Goal: Task Accomplishment & Management: Use online tool/utility

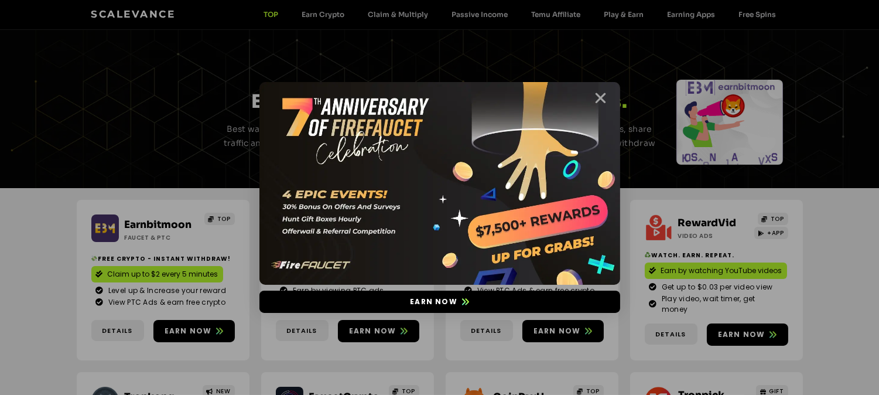
click at [601, 96] on icon "Close" at bounding box center [601, 98] width 15 height 15
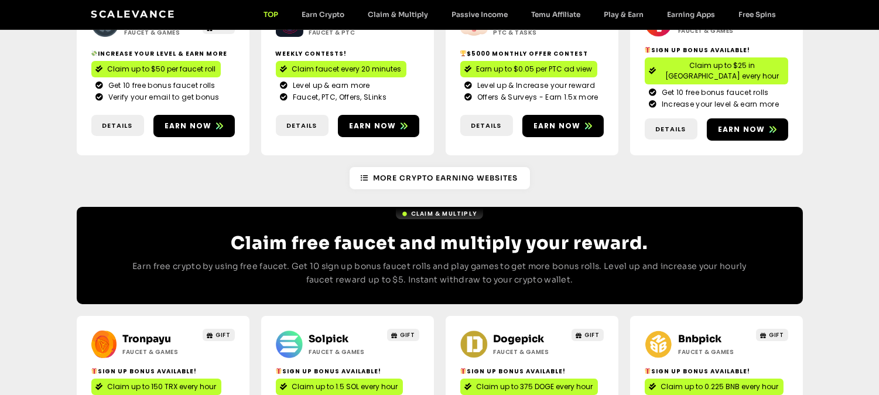
scroll to position [384, 0]
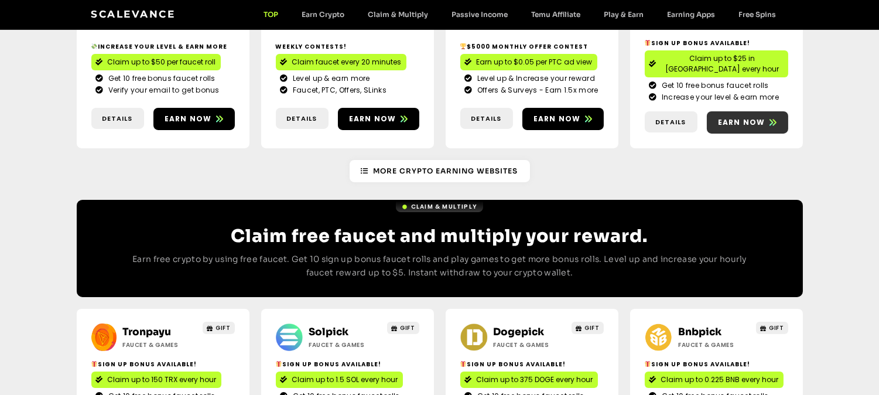
click at [758, 117] on span "Earn now" at bounding box center [741, 122] width 47 height 11
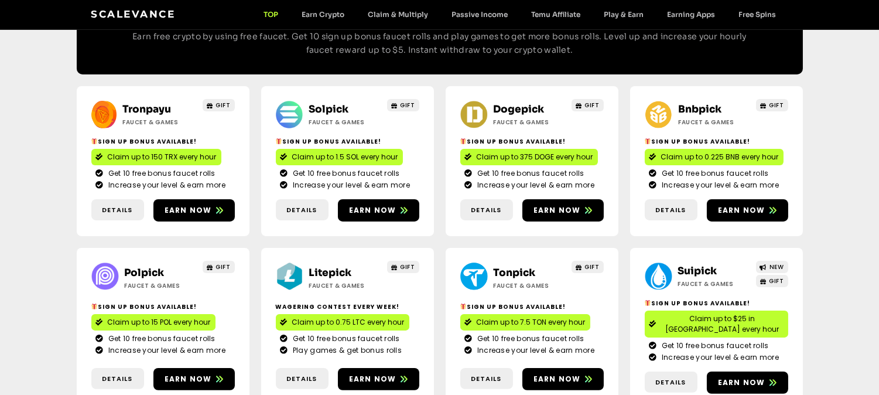
scroll to position [607, 0]
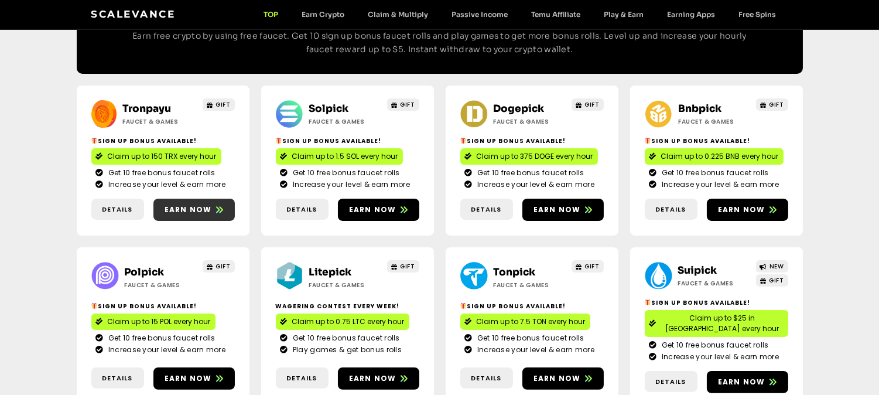
click at [214, 198] on link "Earn now" at bounding box center [193, 209] width 81 height 22
click at [400, 206] on icon at bounding box center [403, 209] width 7 height 7
click at [582, 204] on span "Earn now" at bounding box center [562, 209] width 81 height 11
click at [756, 204] on span "Earn now" at bounding box center [741, 209] width 47 height 11
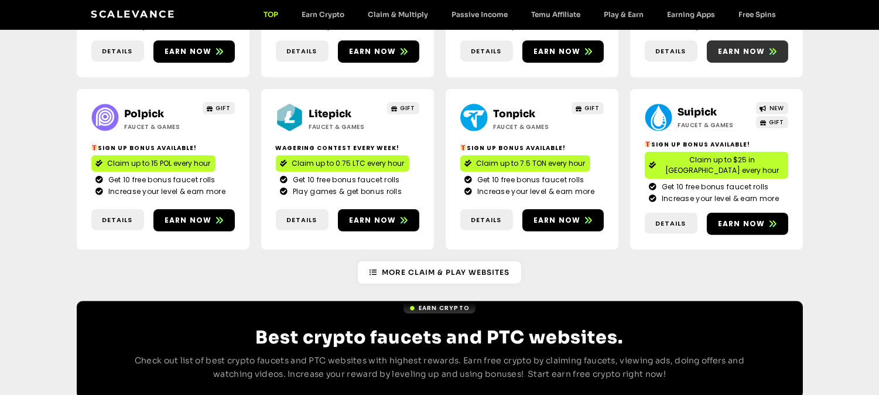
scroll to position [768, 0]
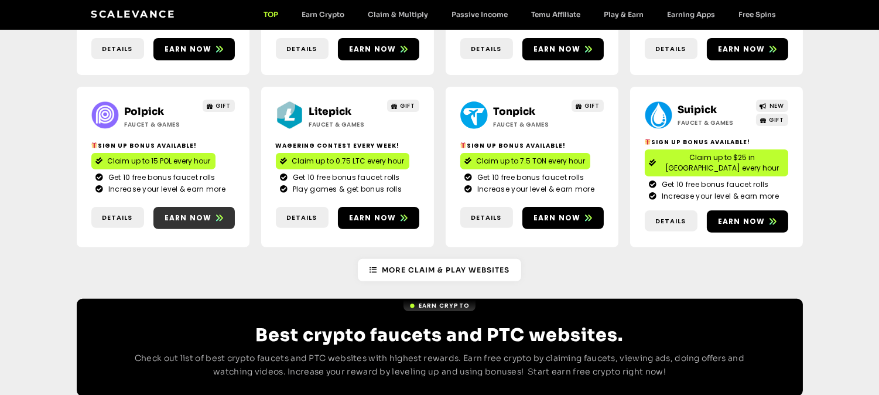
click at [218, 214] on icon at bounding box center [219, 217] width 7 height 7
click at [403, 214] on icon at bounding box center [403, 217] width 7 height 6
click at [585, 214] on icon at bounding box center [588, 217] width 7 height 6
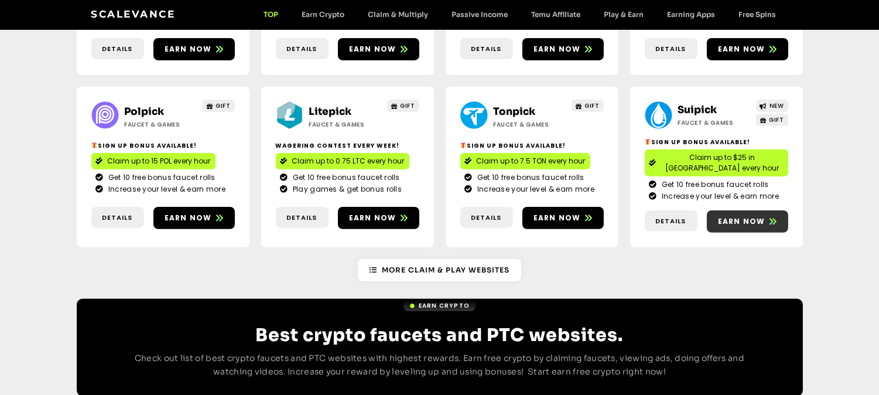
click at [758, 216] on span "Earn now" at bounding box center [741, 221] width 47 height 11
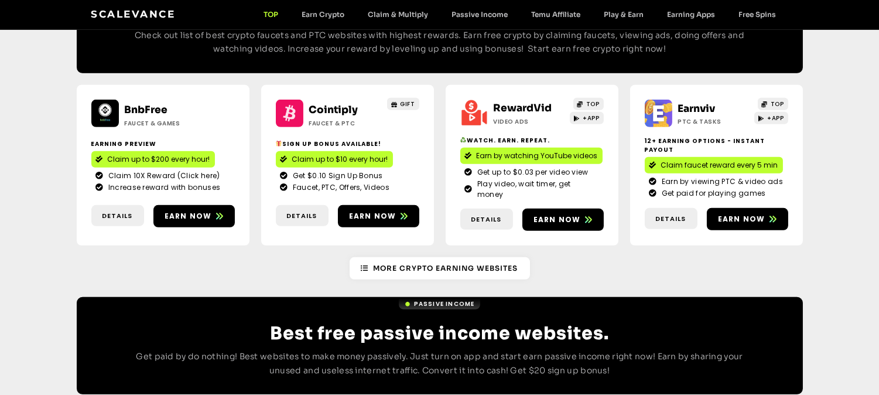
scroll to position [1091, 0]
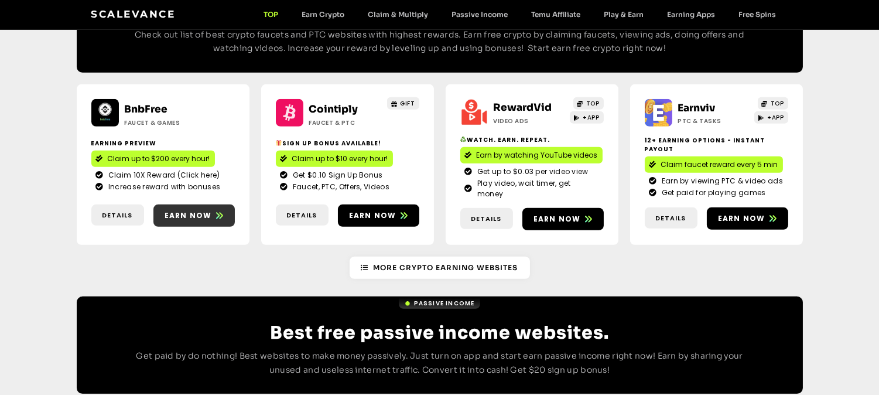
click at [210, 210] on span "Earn now" at bounding box center [193, 215] width 81 height 11
click at [756, 213] on span "Earn now" at bounding box center [741, 218] width 47 height 11
